Goal: Task Accomplishment & Management: Complete application form

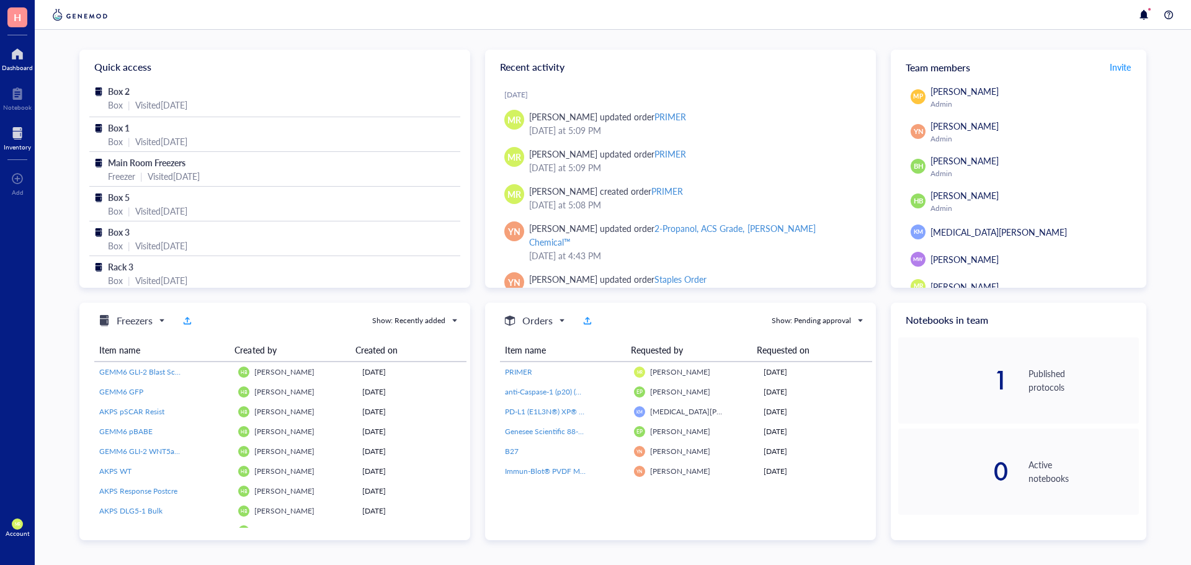
click at [16, 150] on div "Inventory" at bounding box center [17, 146] width 27 height 7
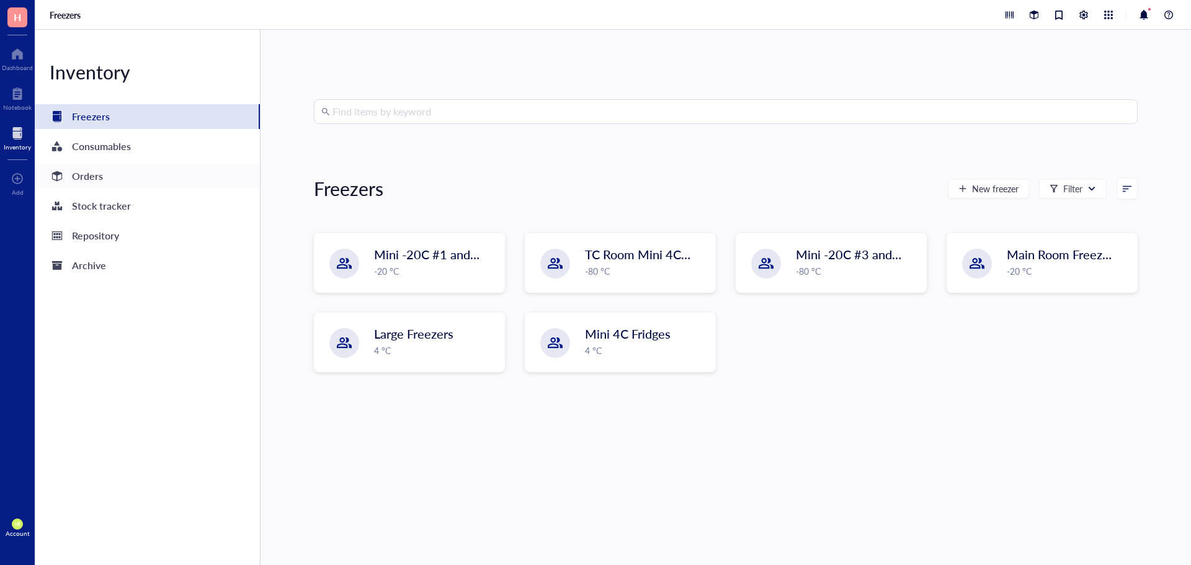
click at [79, 180] on div "Orders" at bounding box center [87, 175] width 31 height 17
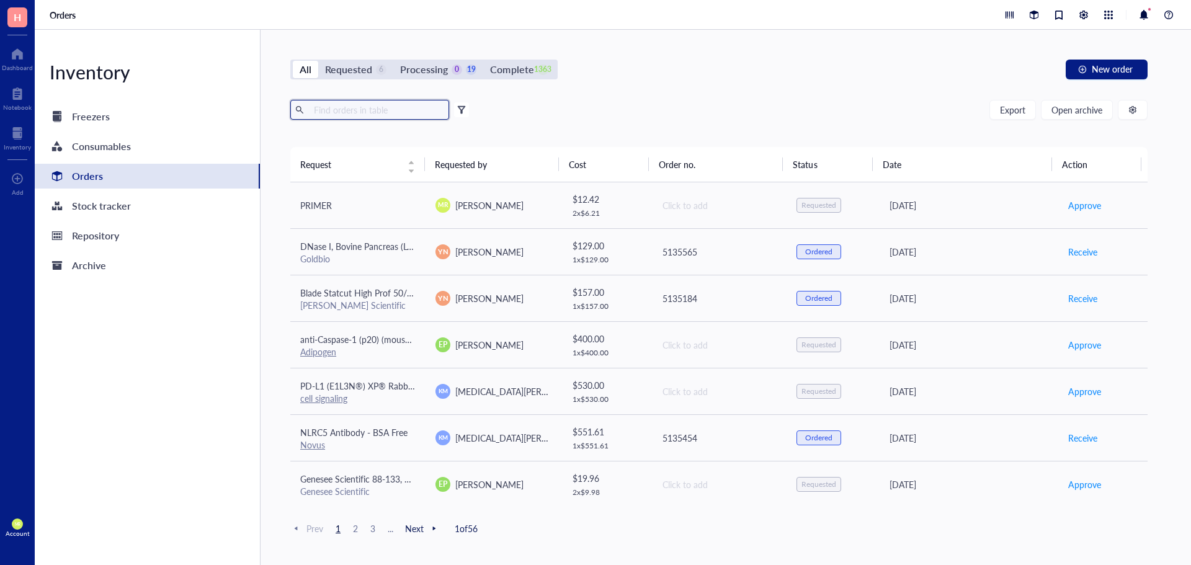
click at [354, 116] on input "text" at bounding box center [376, 109] width 135 height 19
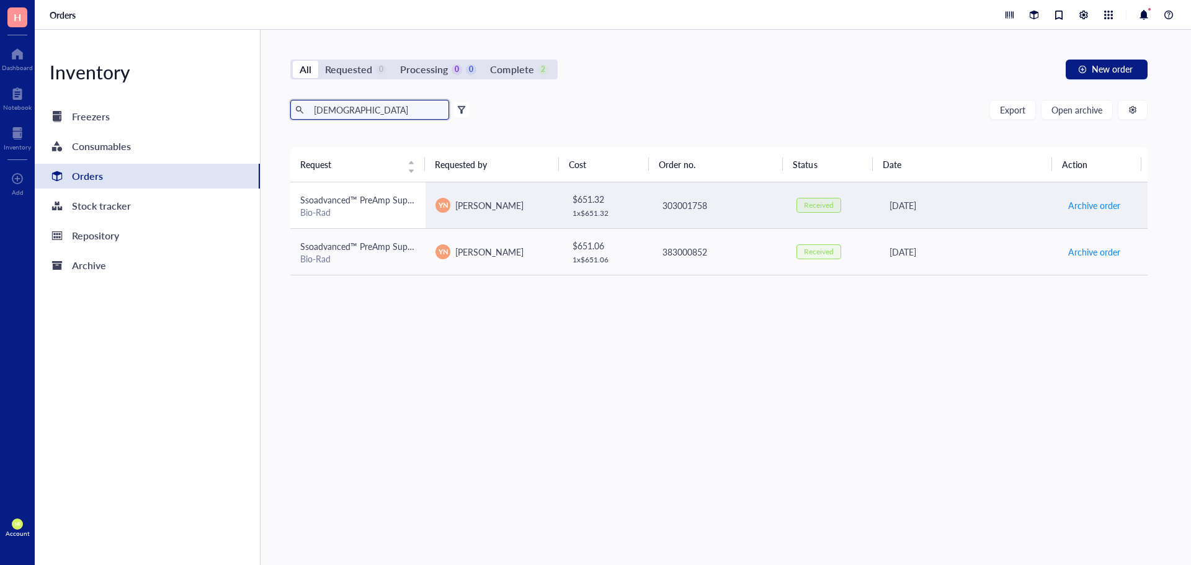
type input "[DEMOGRAPHIC_DATA]"
click at [377, 207] on div "Bio-Rad" at bounding box center [357, 212] width 115 height 11
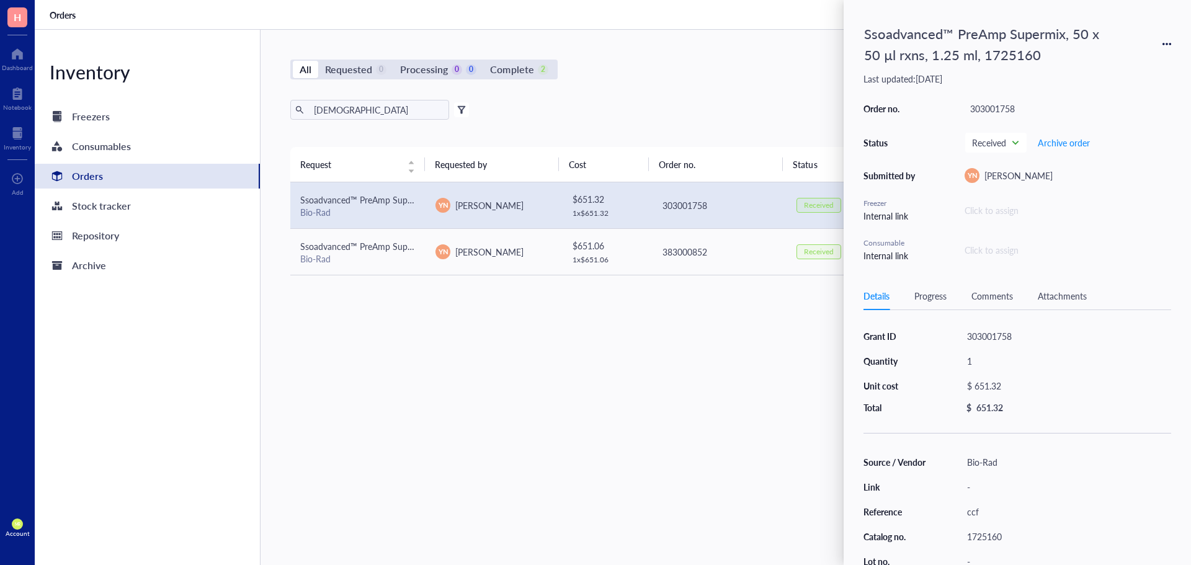
click at [1166, 44] on icon at bounding box center [1167, 44] width 2 height 2
click at [1101, 66] on span "Request again" at bounding box center [1123, 62] width 78 height 14
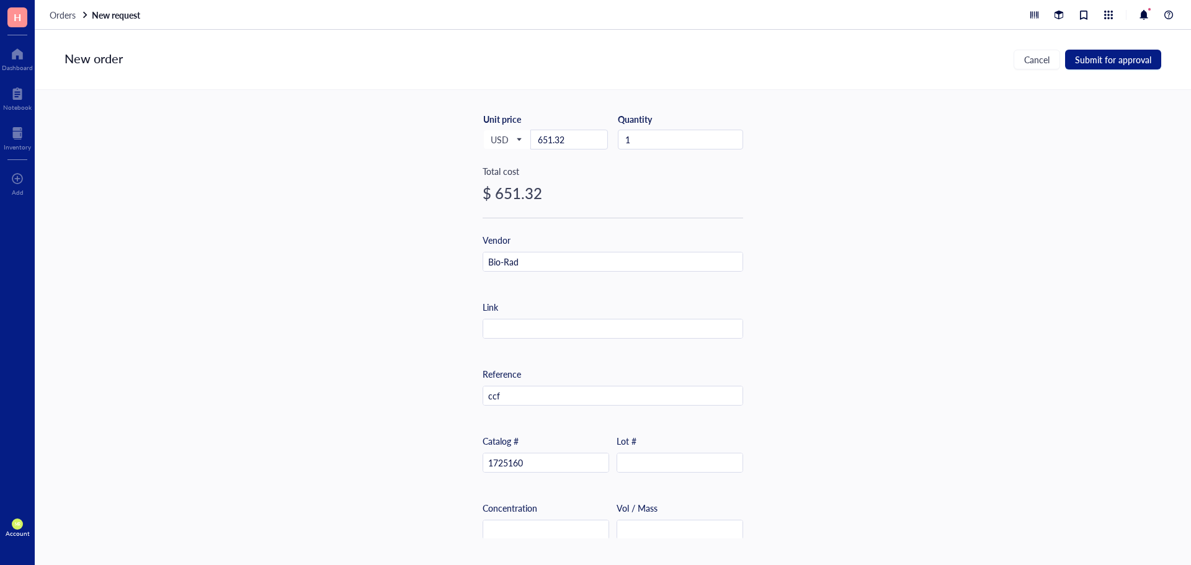
scroll to position [82, 0]
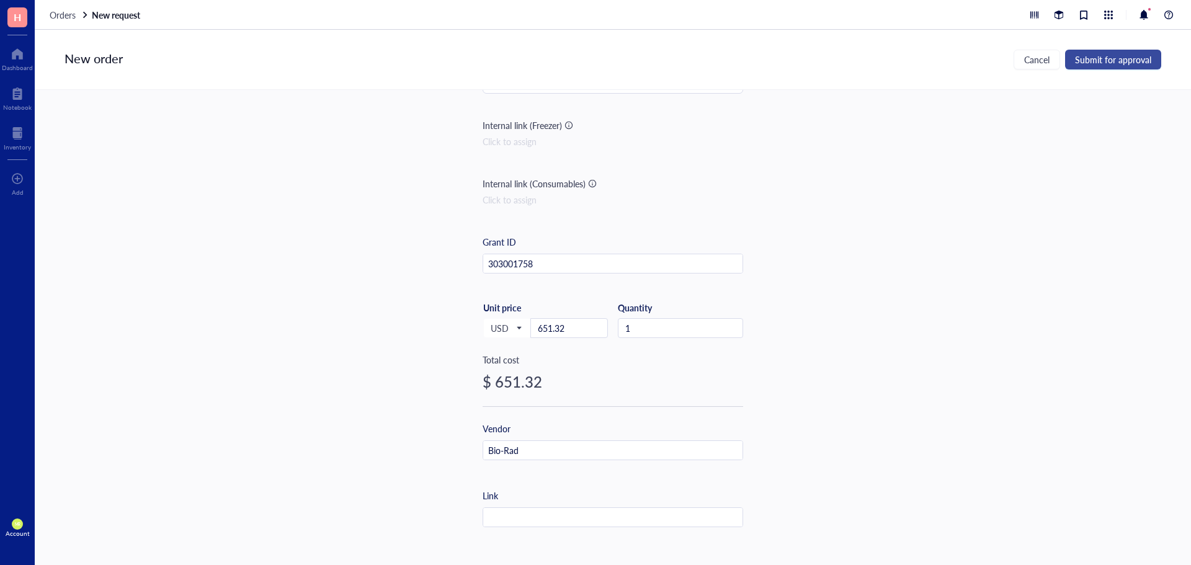
click at [1117, 66] on button "Submit for approval" at bounding box center [1113, 60] width 96 height 20
